Goal: Information Seeking & Learning: Understand process/instructions

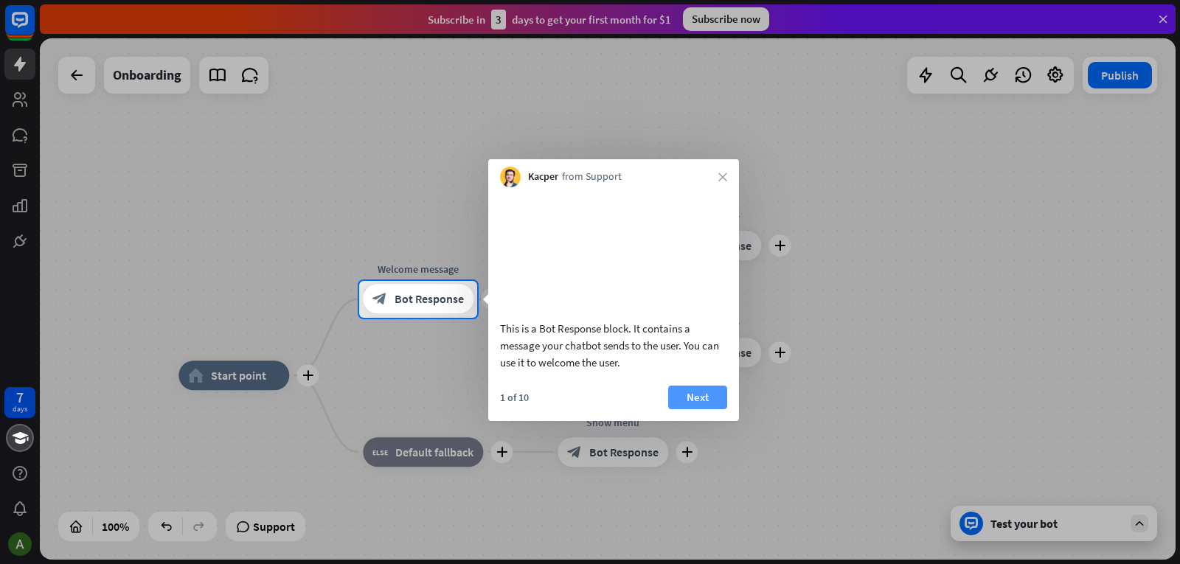
click at [678, 409] on button "Next" at bounding box center [697, 398] width 59 height 24
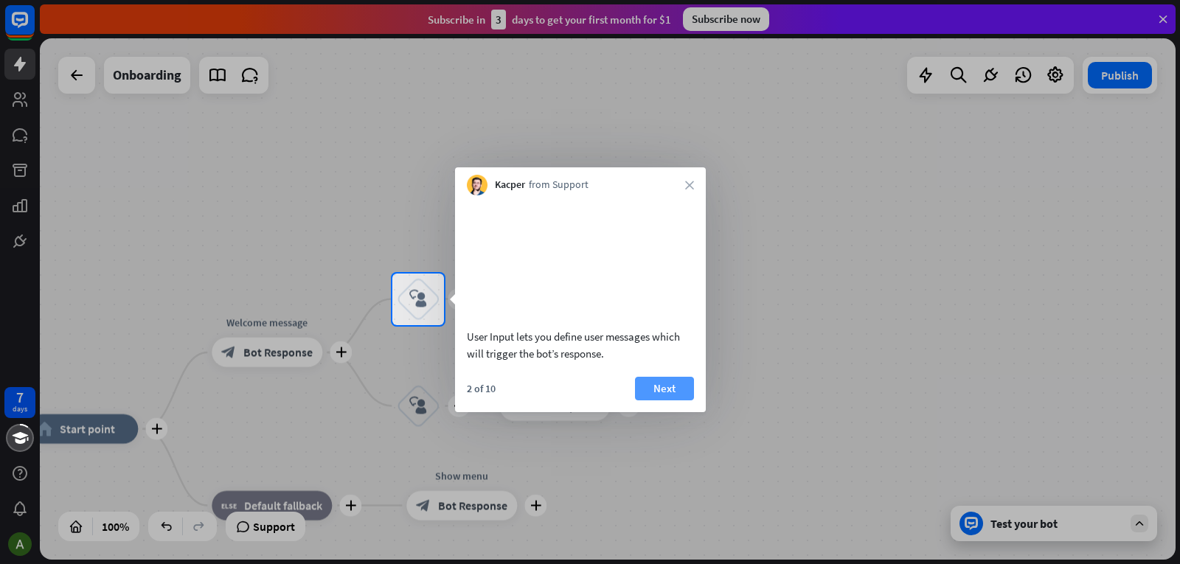
click at [667, 400] on button "Next" at bounding box center [664, 389] width 59 height 24
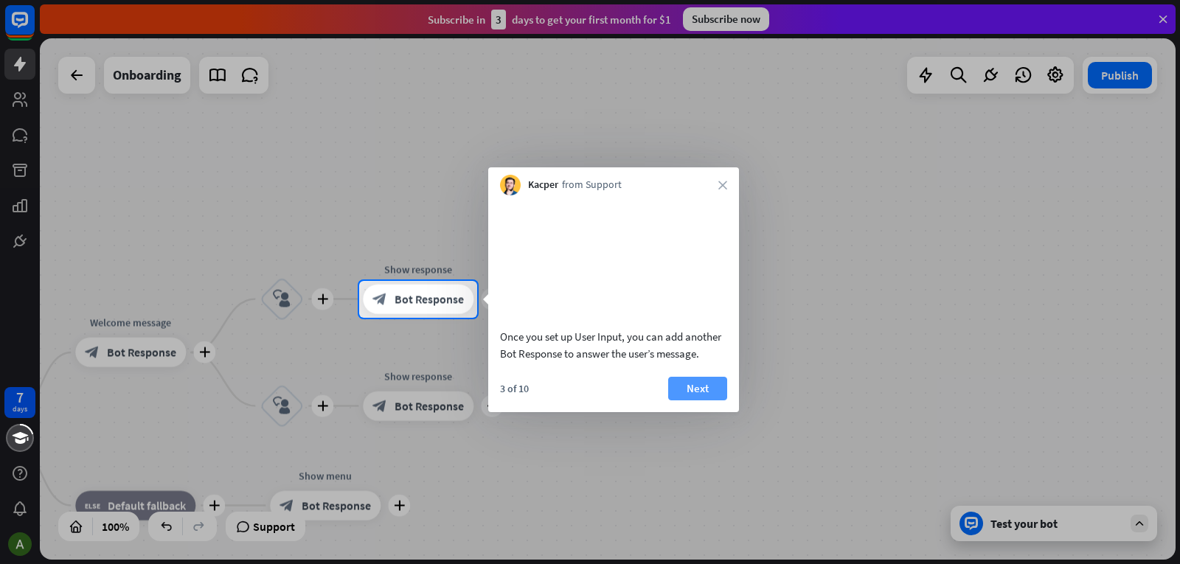
click at [684, 400] on button "Next" at bounding box center [697, 389] width 59 height 24
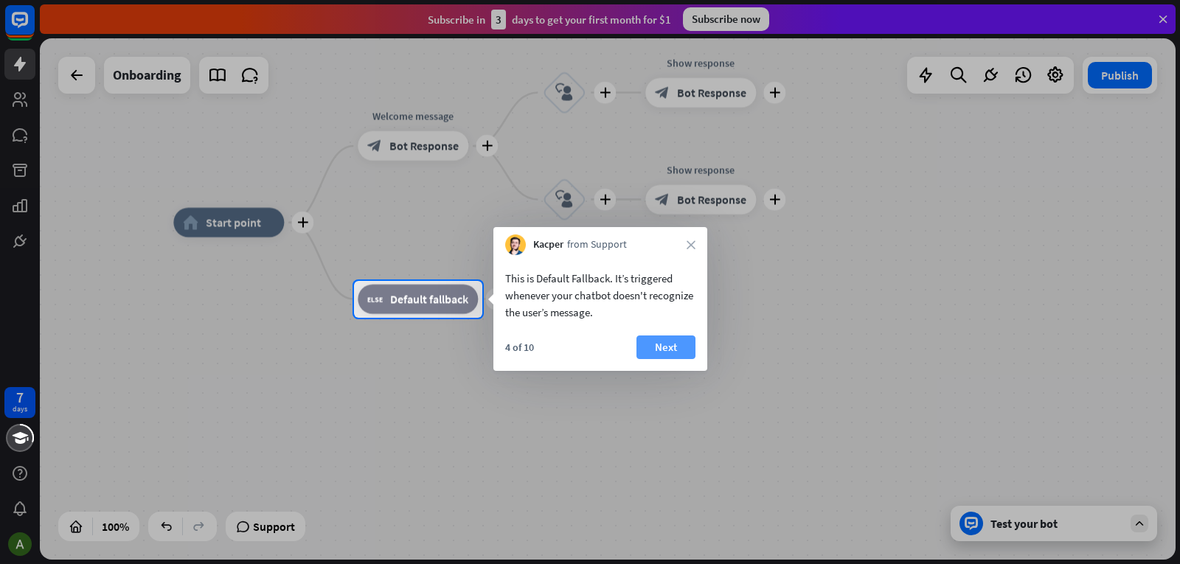
click at [653, 347] on button "Next" at bounding box center [665, 348] width 59 height 24
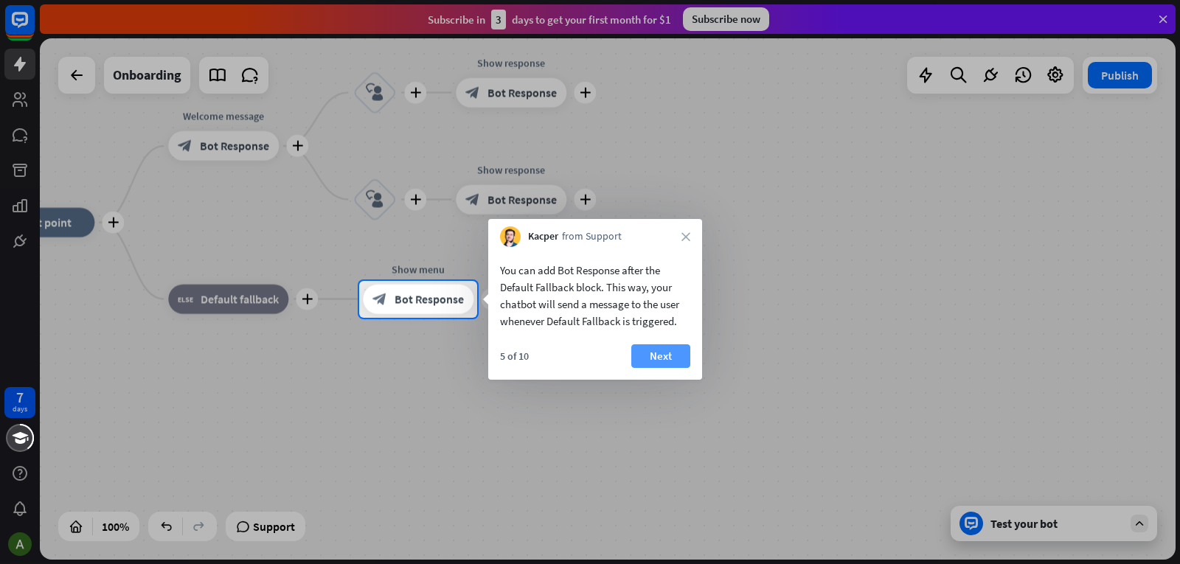
click at [667, 350] on button "Next" at bounding box center [660, 356] width 59 height 24
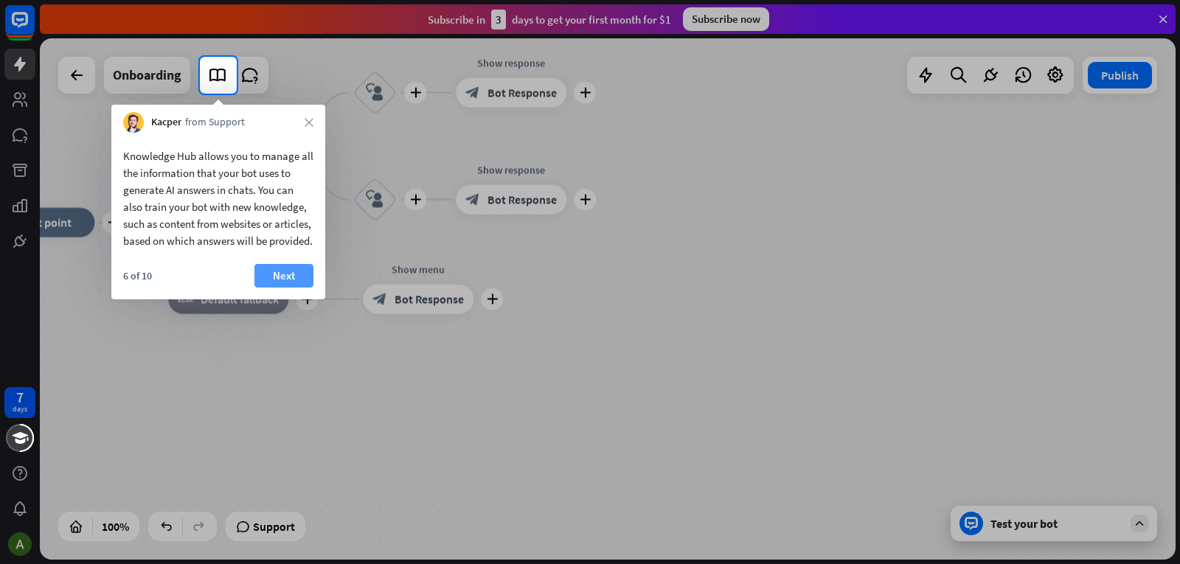
click at [280, 288] on button "Next" at bounding box center [283, 276] width 59 height 24
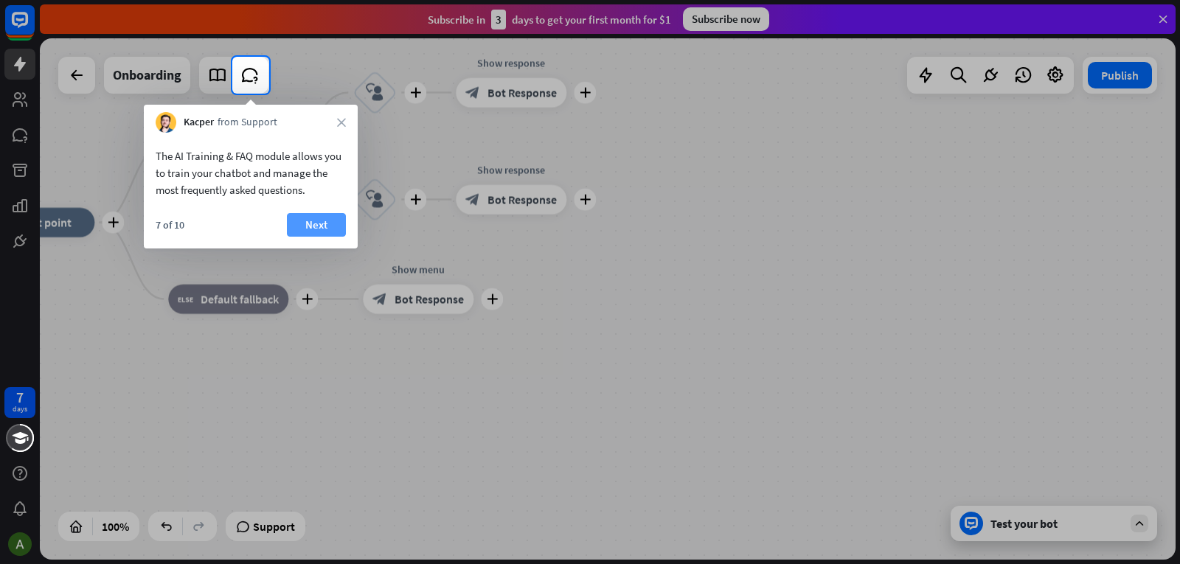
click at [320, 215] on button "Next" at bounding box center [316, 225] width 59 height 24
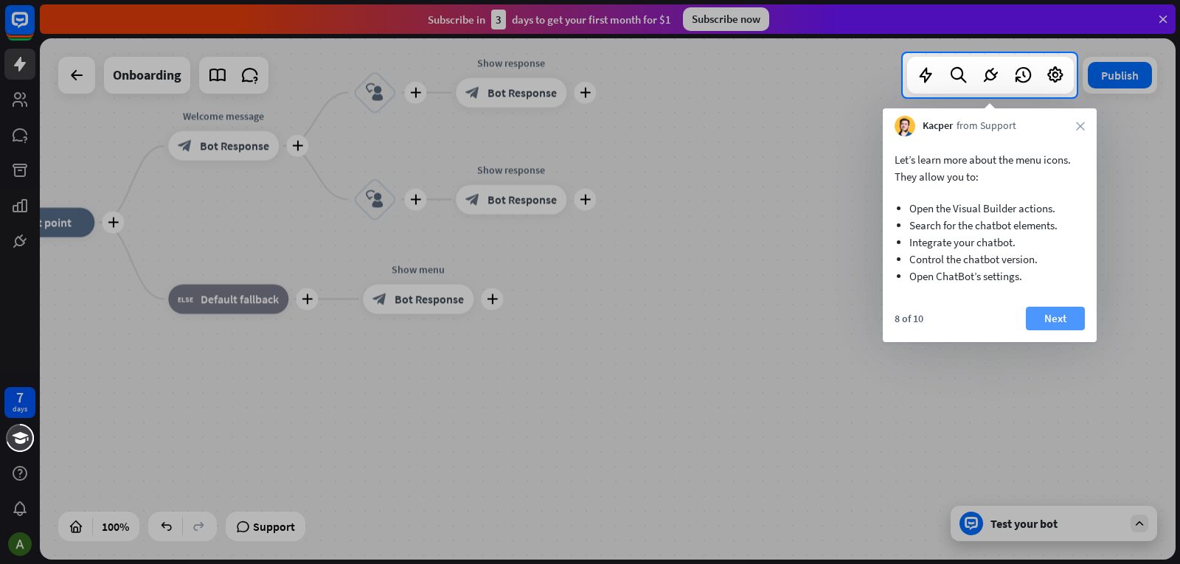
click at [1062, 319] on button "Next" at bounding box center [1055, 319] width 59 height 24
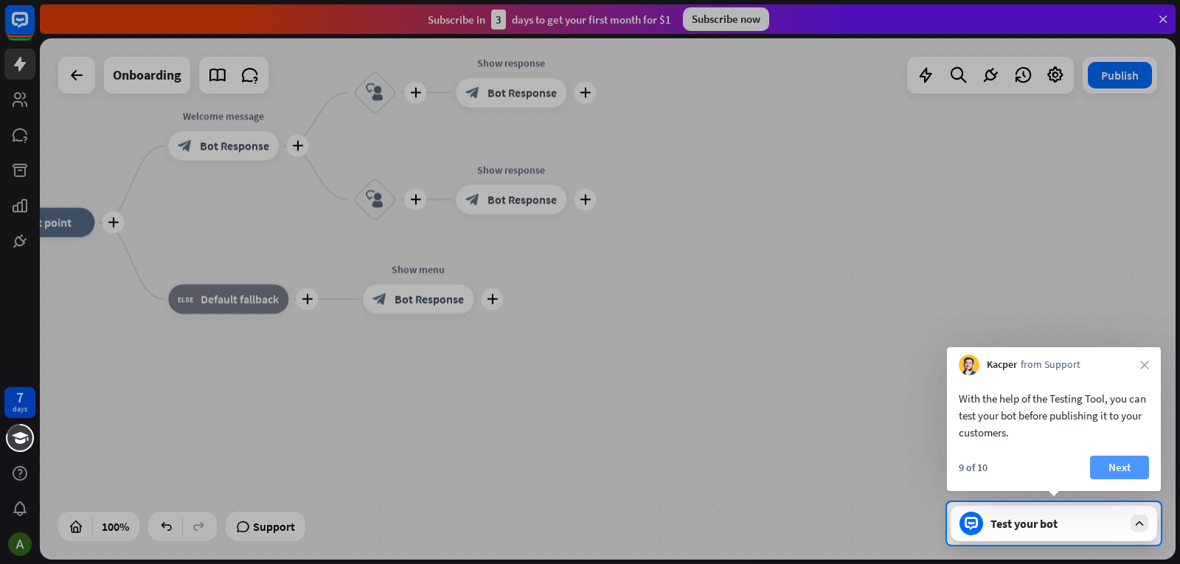
click at [1114, 468] on button "Next" at bounding box center [1119, 468] width 59 height 24
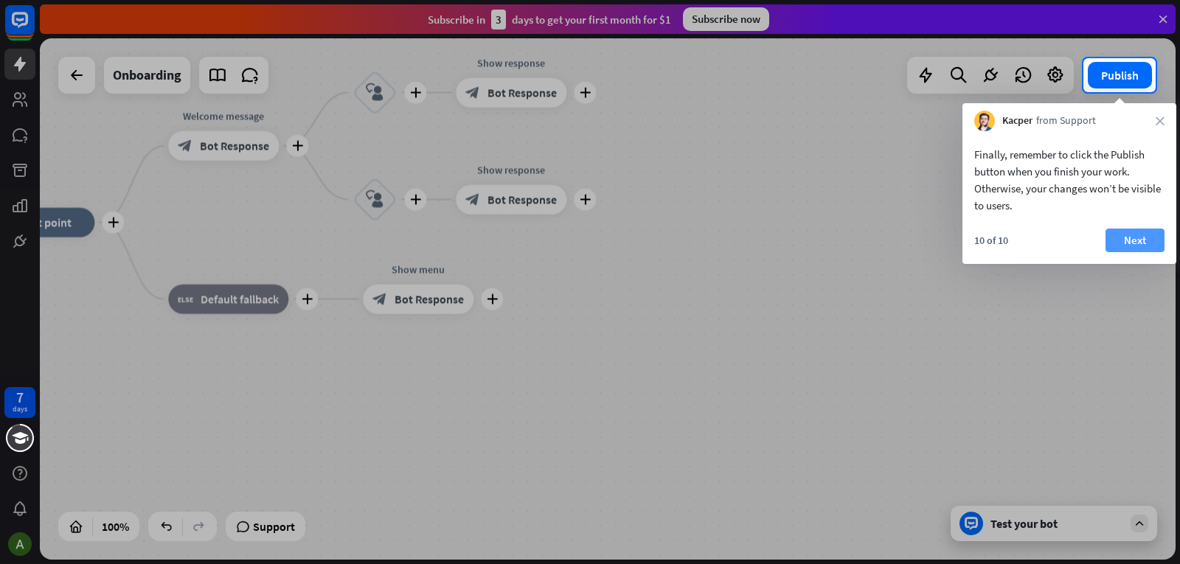
click at [1139, 244] on button "Next" at bounding box center [1134, 241] width 59 height 24
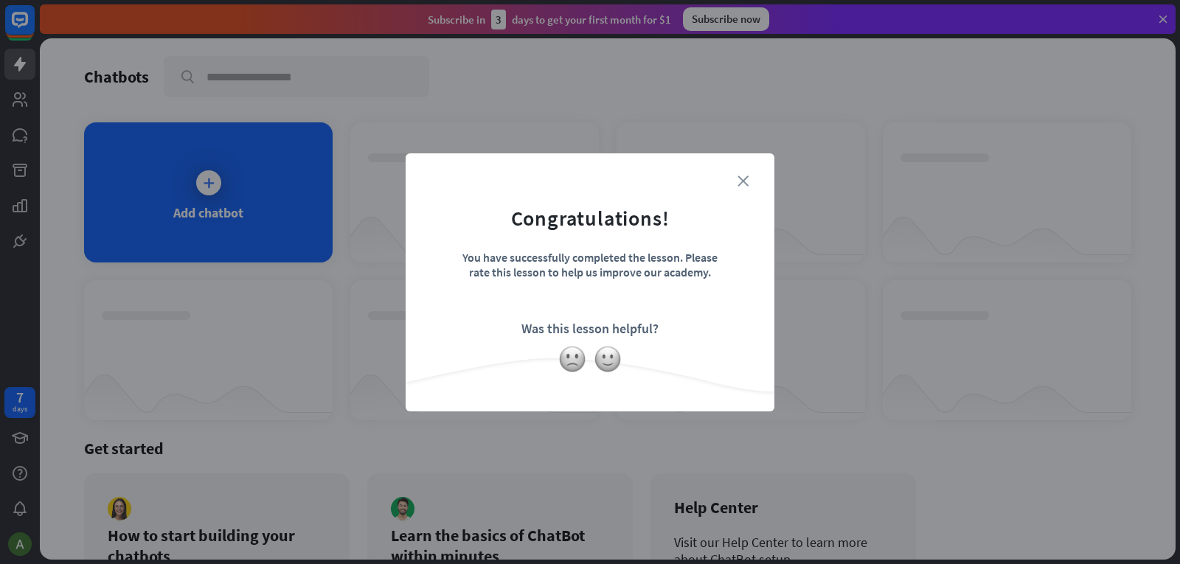
click at [739, 185] on icon "close" at bounding box center [742, 181] width 11 height 11
